Goal: Information Seeking & Learning: Learn about a topic

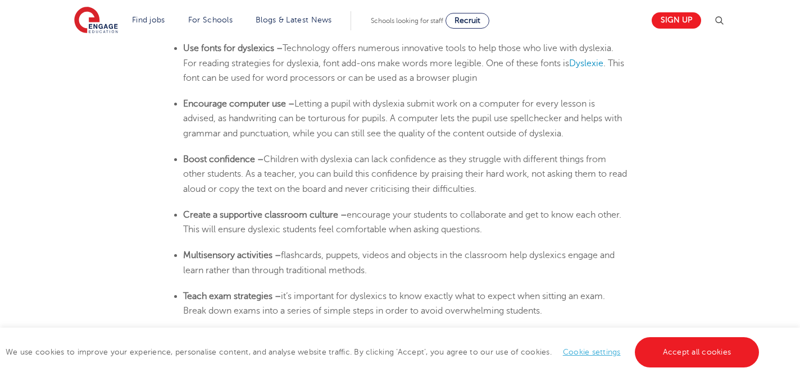
scroll to position [1986, 0]
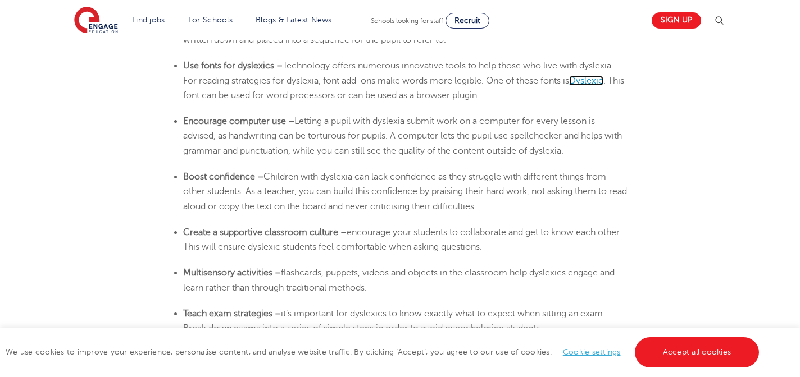
click at [589, 81] on span "Dyslexie" at bounding box center [586, 81] width 34 height 10
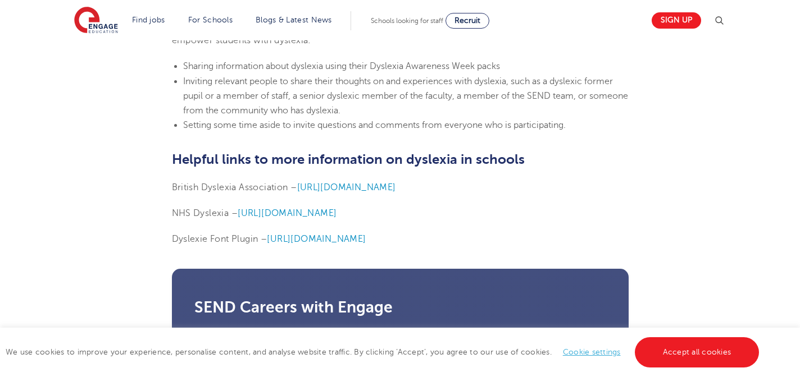
scroll to position [2724, 0]
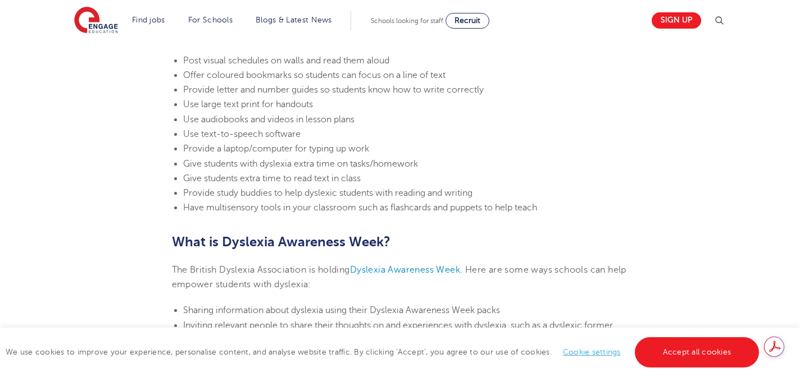
scroll to position [2449, 0]
